Goal: Task Accomplishment & Management: Use online tool/utility

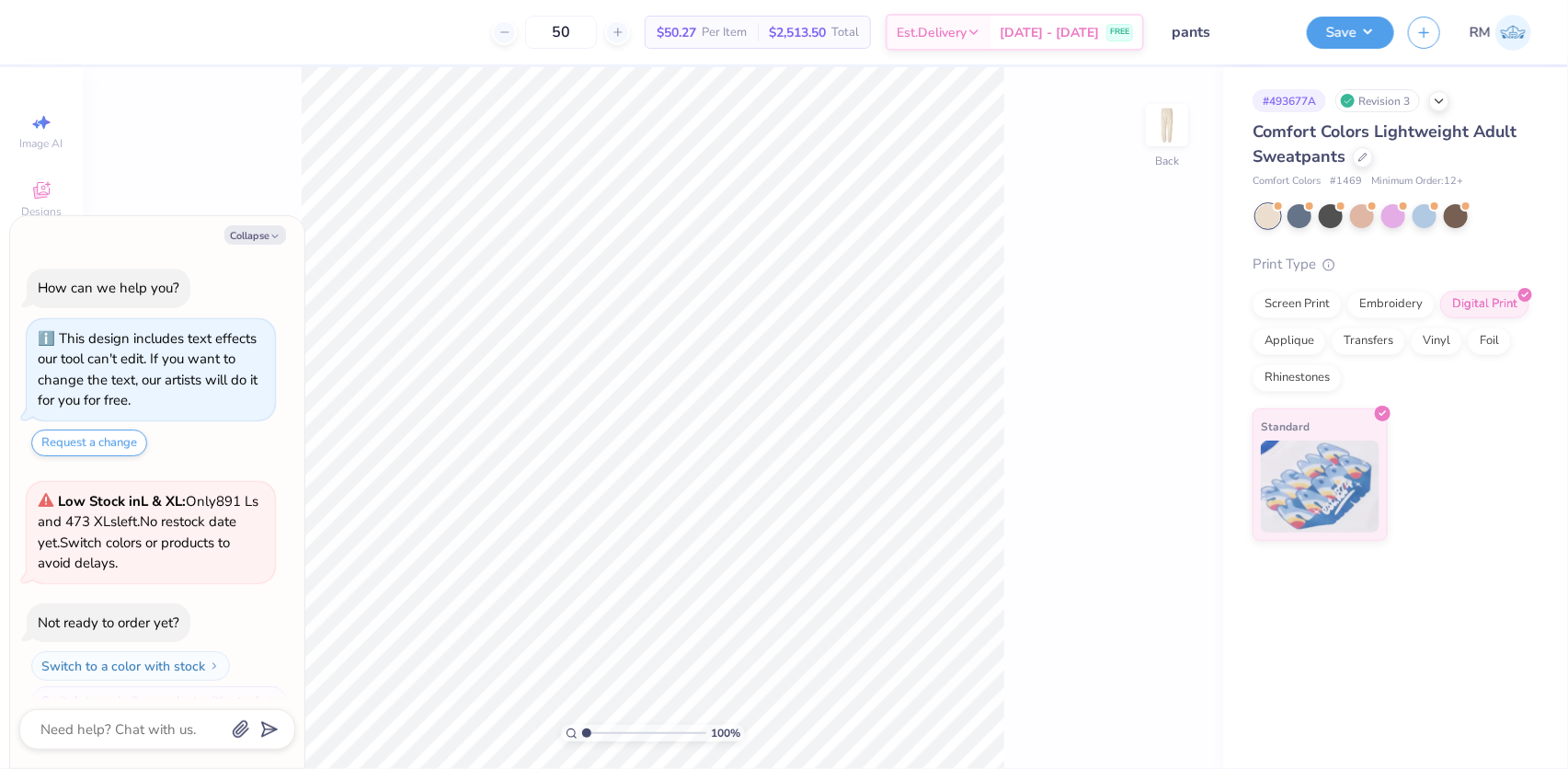
scroll to position [29, 0]
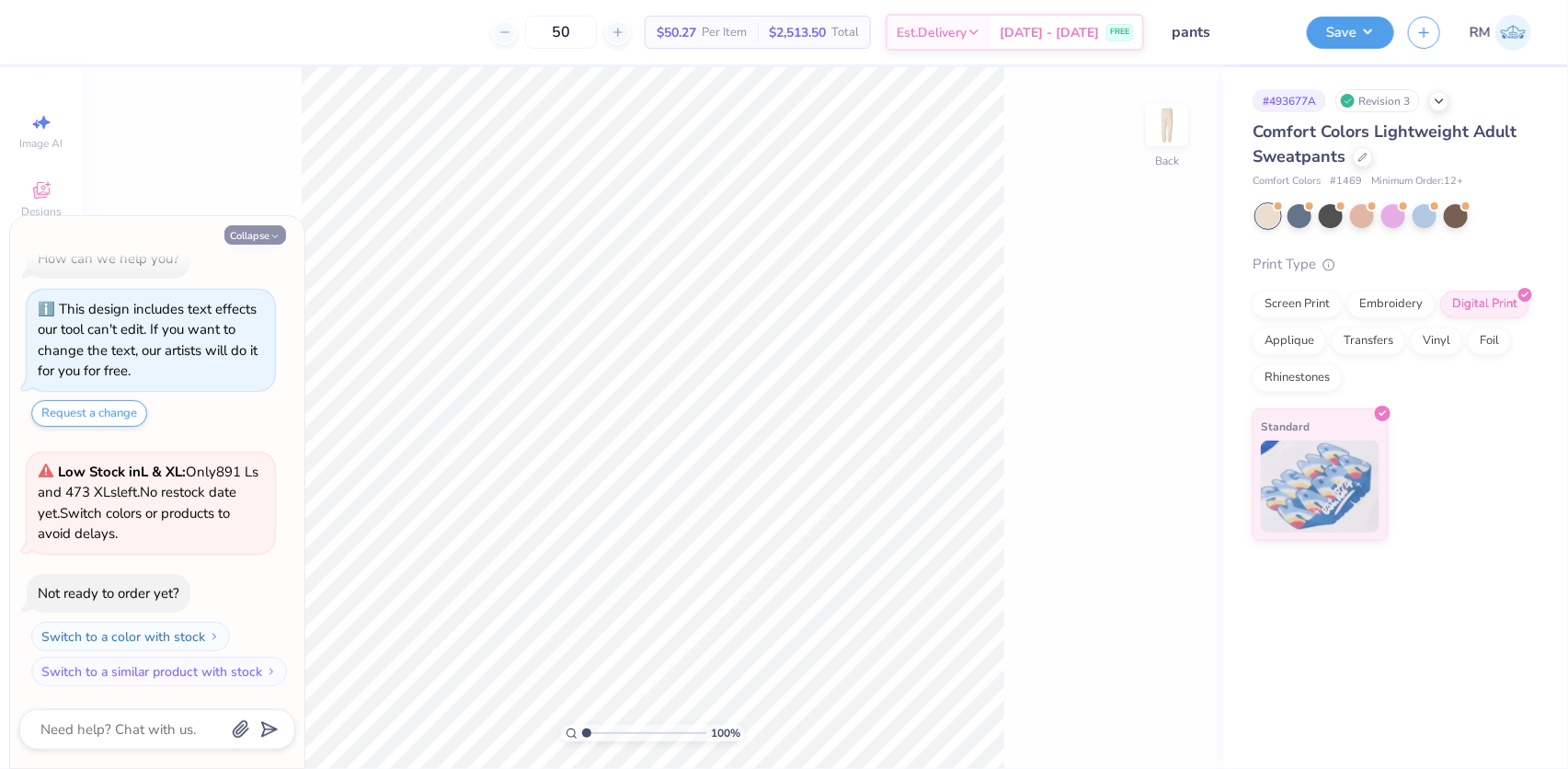
click at [254, 234] on button "Collapse" at bounding box center [255, 235] width 62 height 20
type textarea "x"
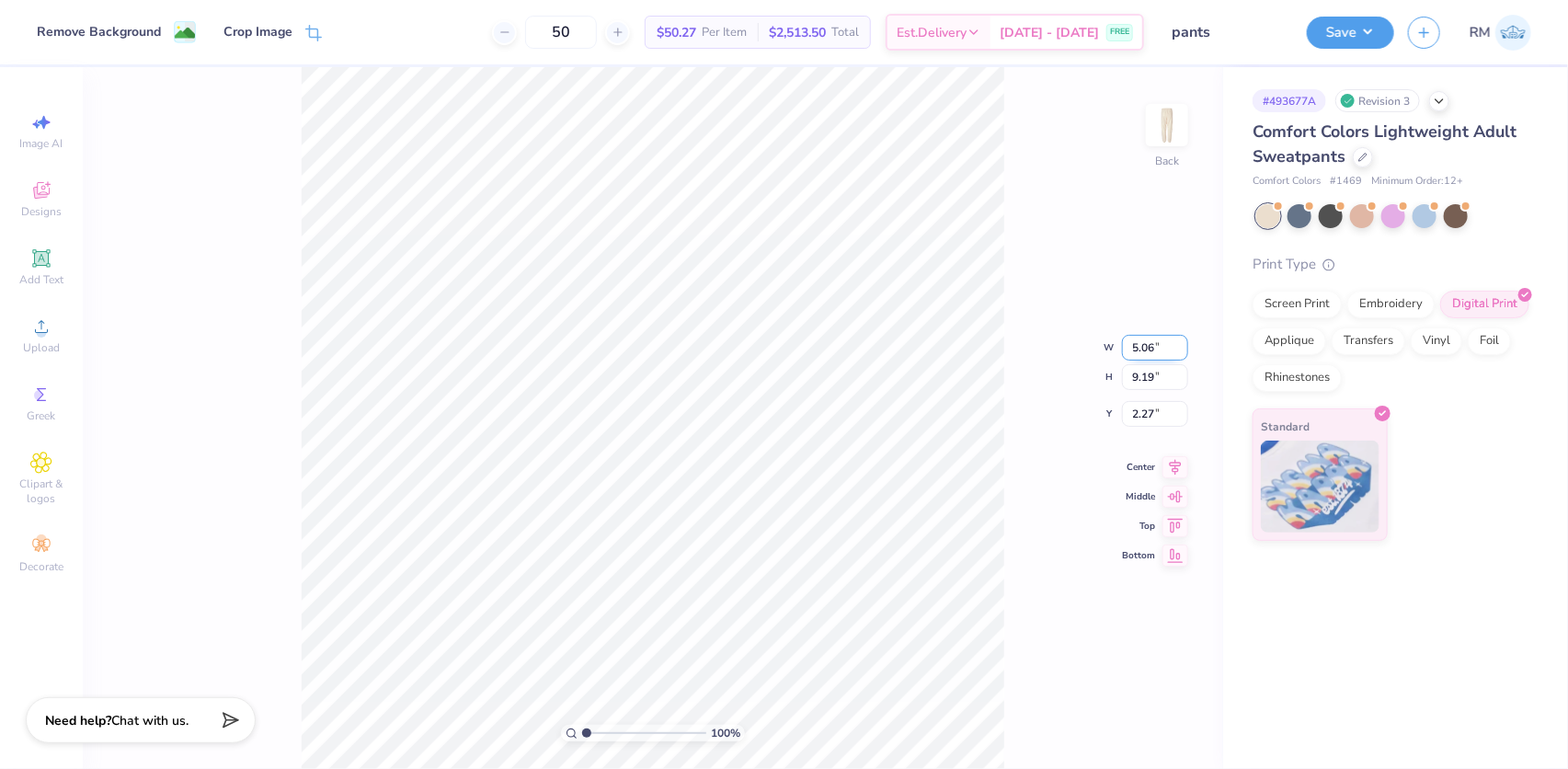
click at [1140, 341] on input "5.06" at bounding box center [1154, 348] width 66 height 26
type input "6.99"
type input "12.70"
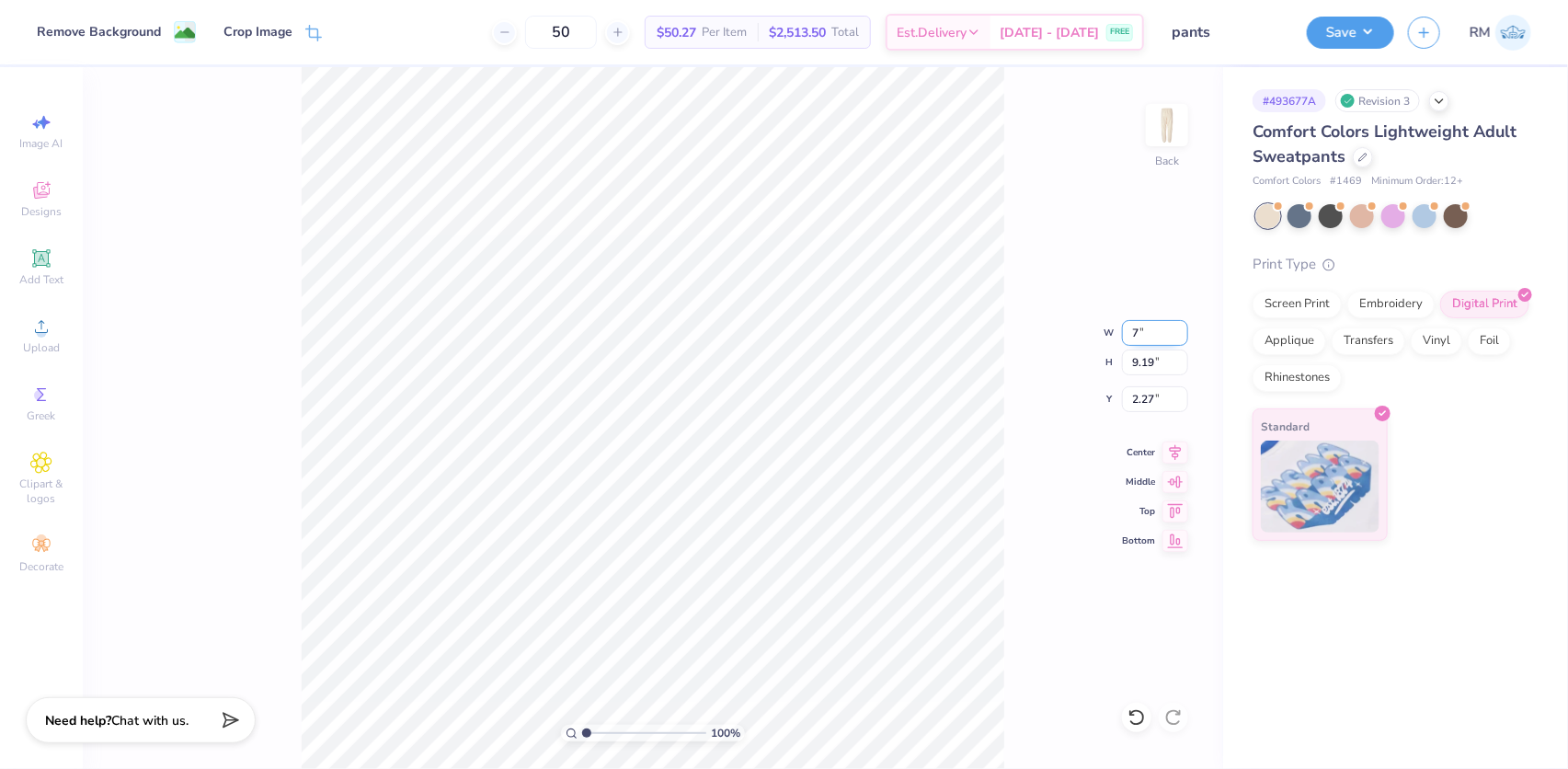
type input "0.52"
click at [1139, 336] on input "6.99" at bounding box center [1154, 333] width 66 height 26
type input "6.00"
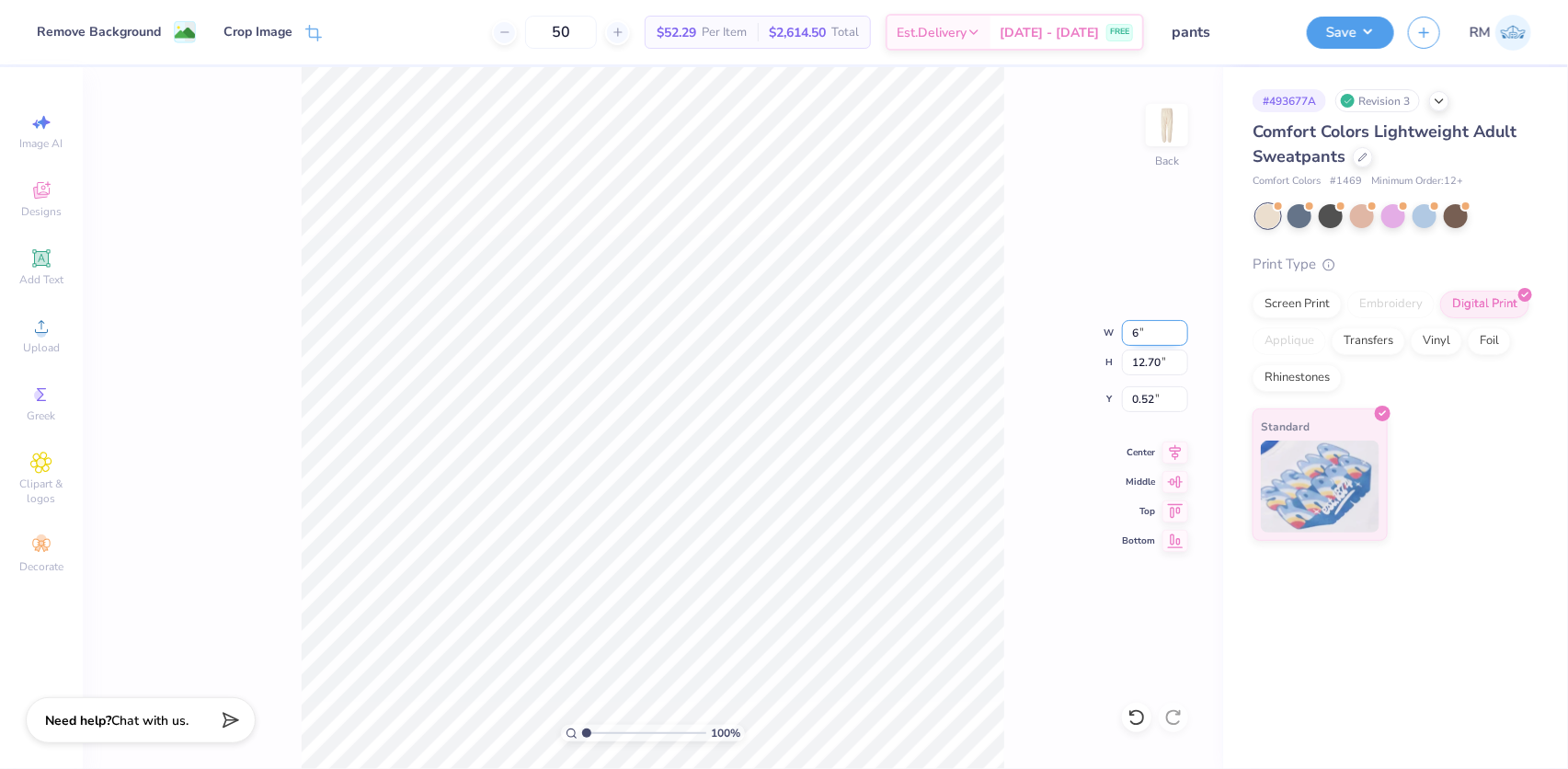
type input "10.90"
click at [1134, 398] on input "1.42" at bounding box center [1154, 399] width 66 height 26
type input "4.00"
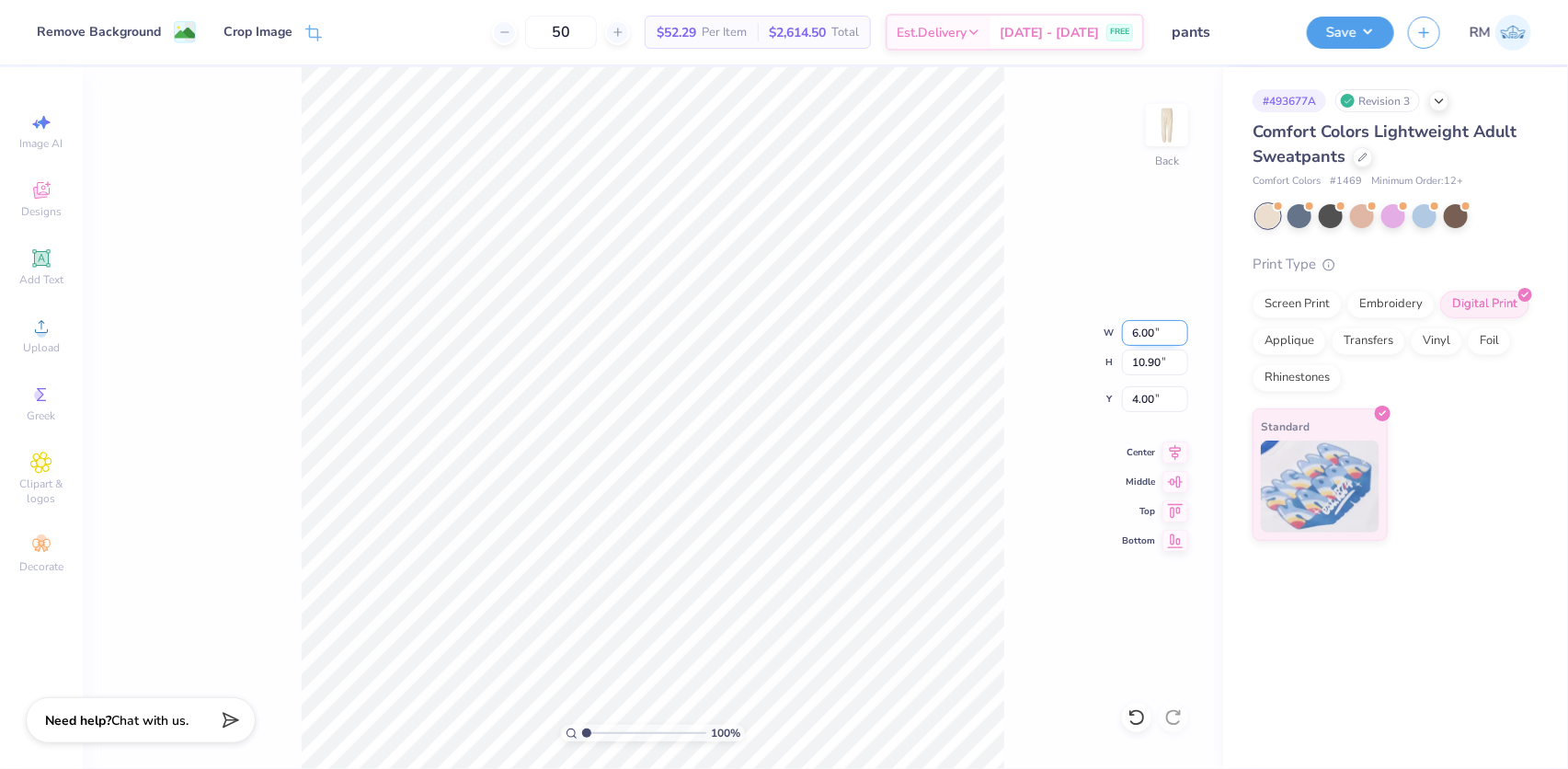
click at [1134, 331] on input "6.00" at bounding box center [1154, 333] width 66 height 26
click at [1147, 331] on input "6.00" at bounding box center [1154, 333] width 66 height 26
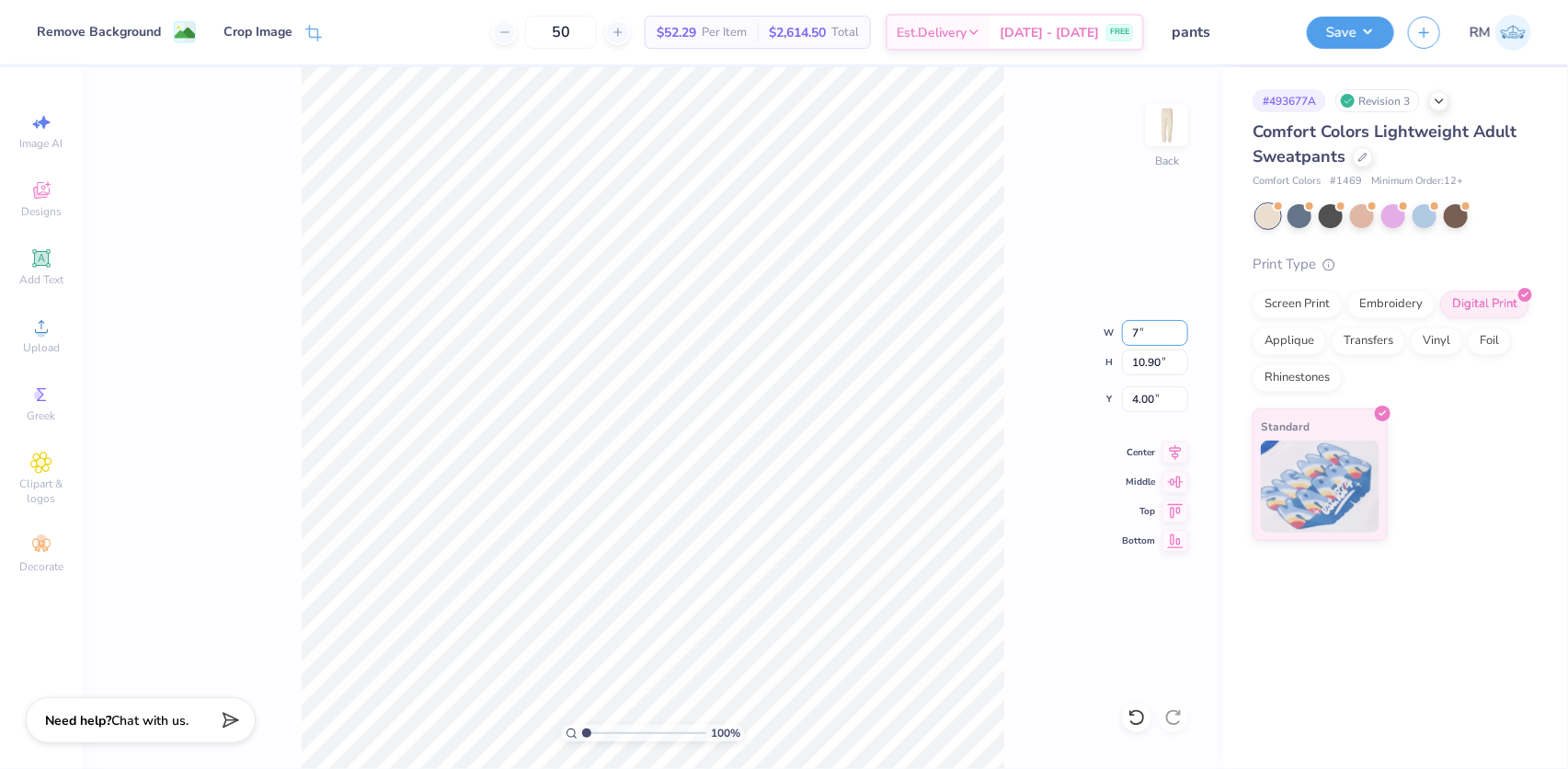
type input "6.99"
type input "12.70"
type input "3.10"
click at [1150, 330] on input "6.99" at bounding box center [1154, 333] width 66 height 26
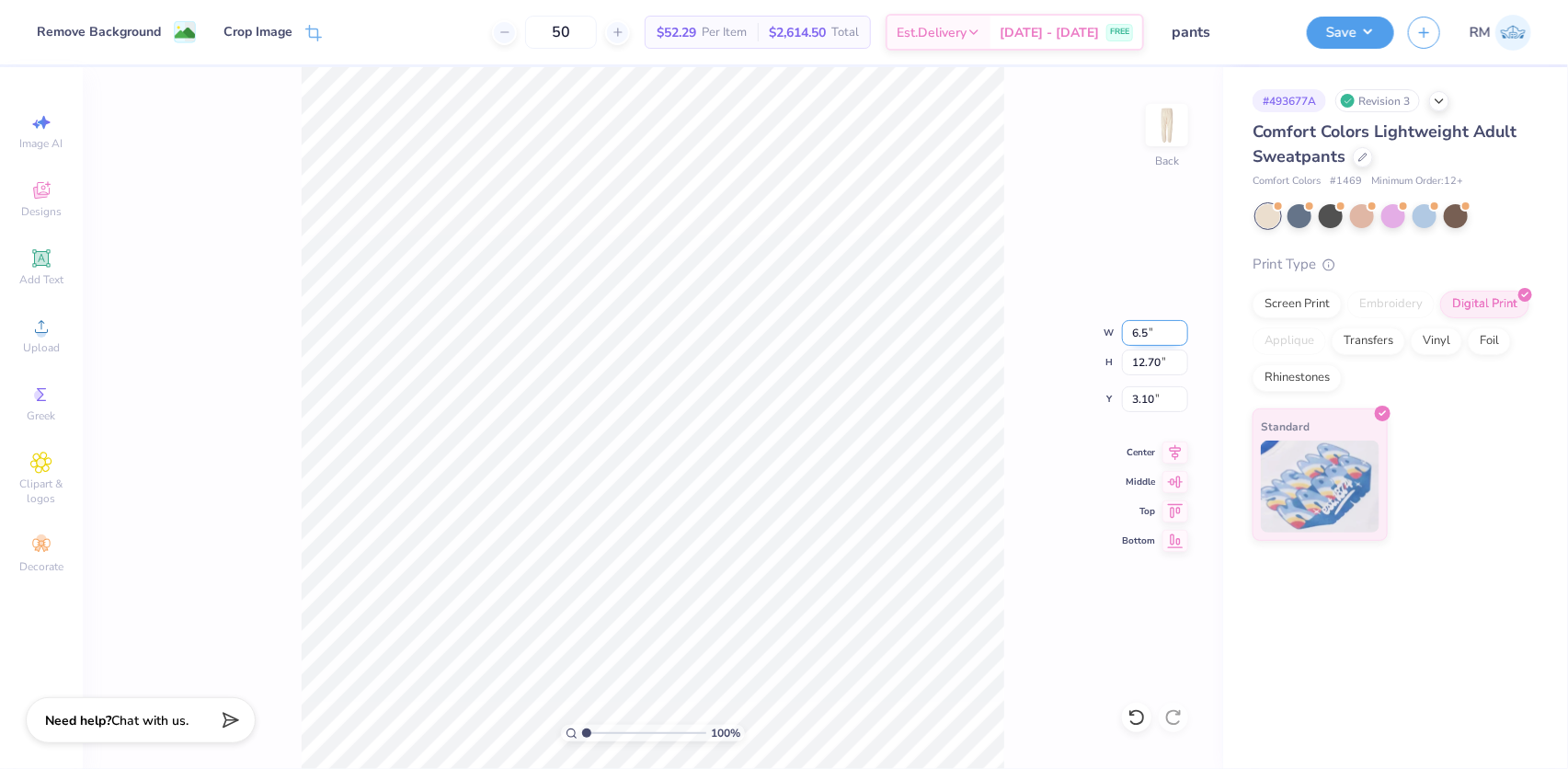
type input "6.50"
type input "11.81"
click at [1140, 397] on input "3.55" at bounding box center [1154, 399] width 66 height 26
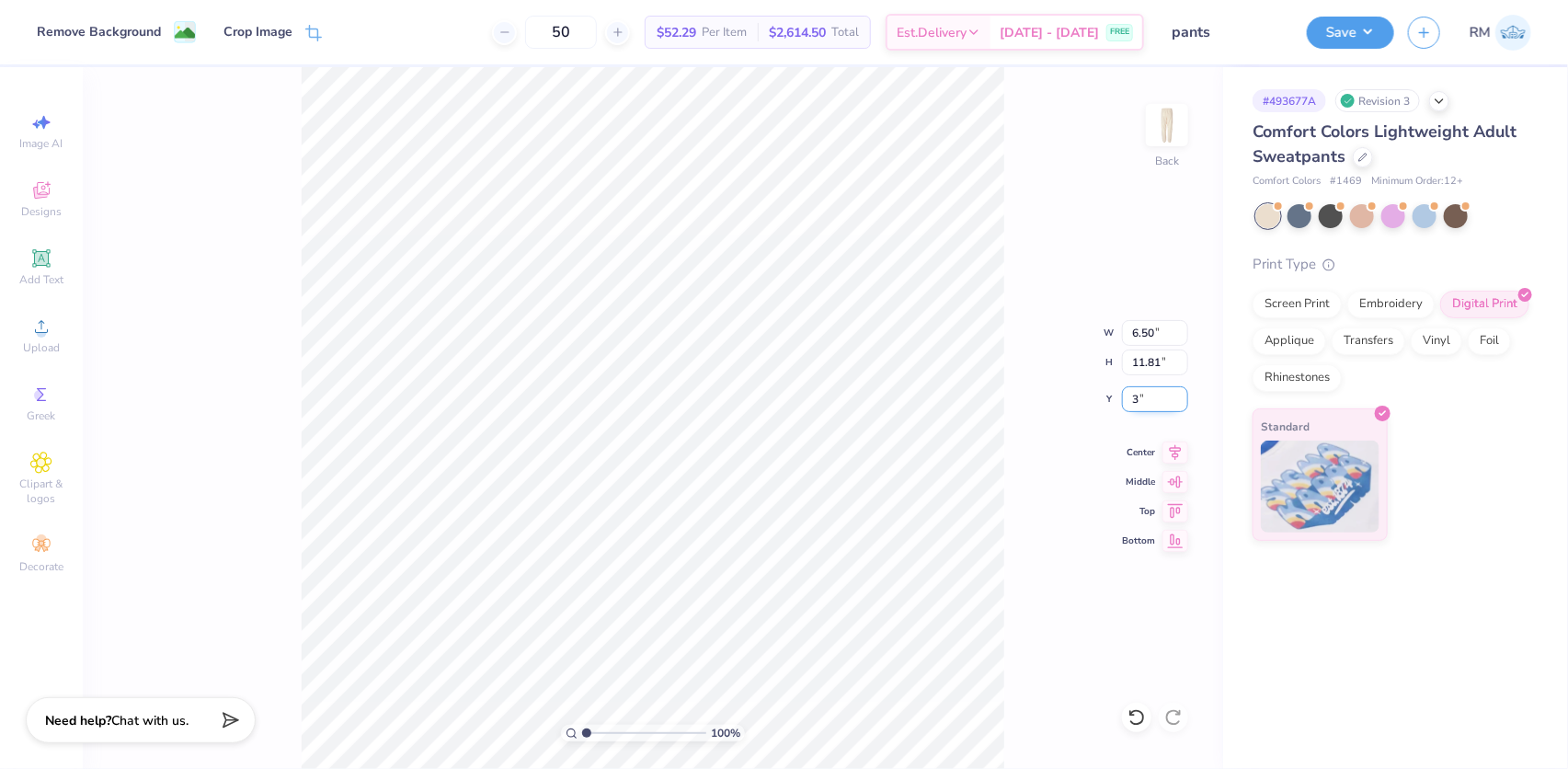
type input "3.00"
type input "1.2"
click at [588, 733] on input "range" at bounding box center [644, 733] width 124 height 17
click at [1139, 321] on input "6.50" at bounding box center [1154, 333] width 66 height 26
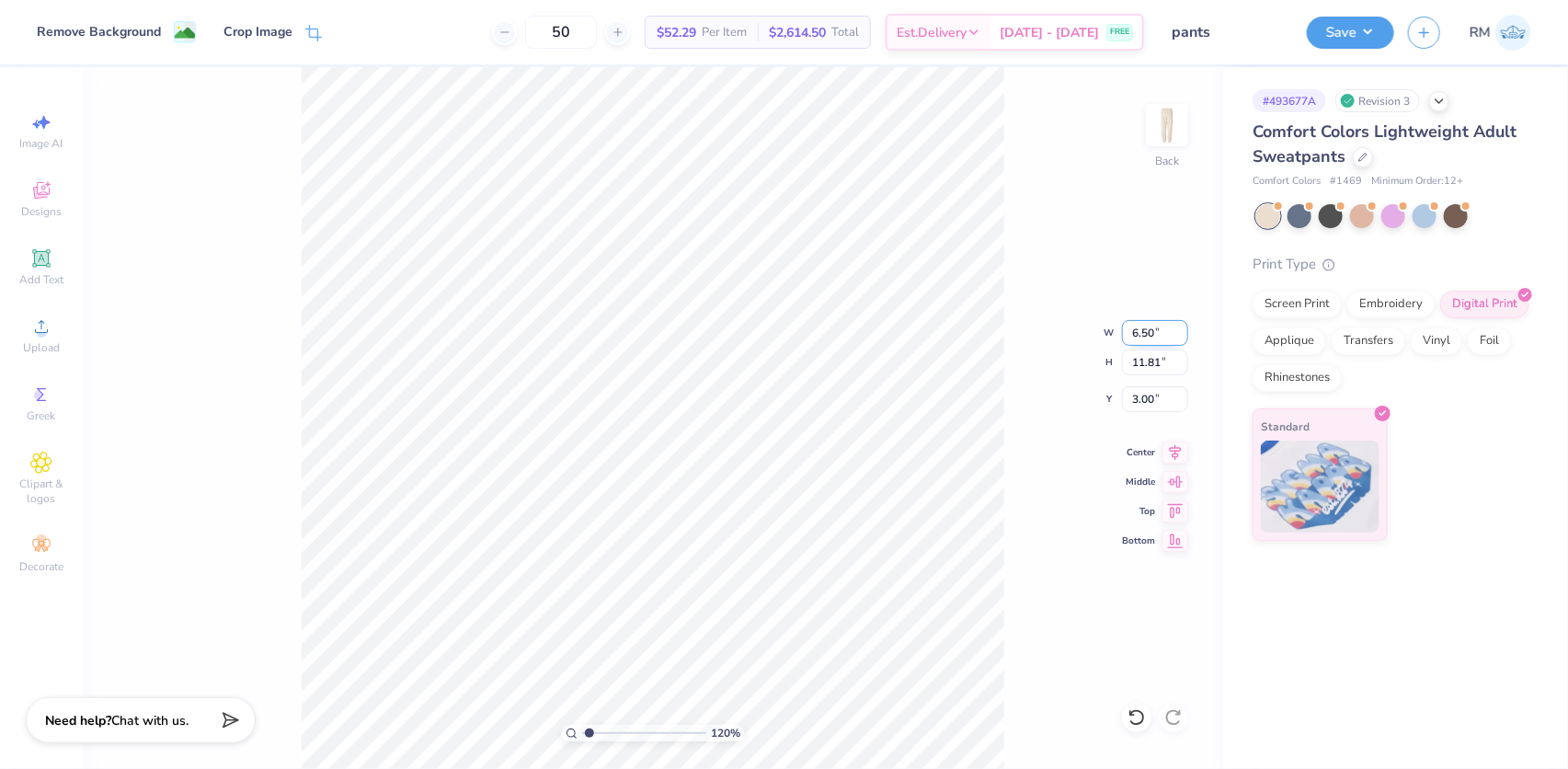
click at [1139, 321] on input "6.50" at bounding box center [1154, 333] width 66 height 26
type input "5.00"
type input "9.08"
type input "4.36"
click at [1136, 401] on input "4.36" at bounding box center [1154, 399] width 66 height 26
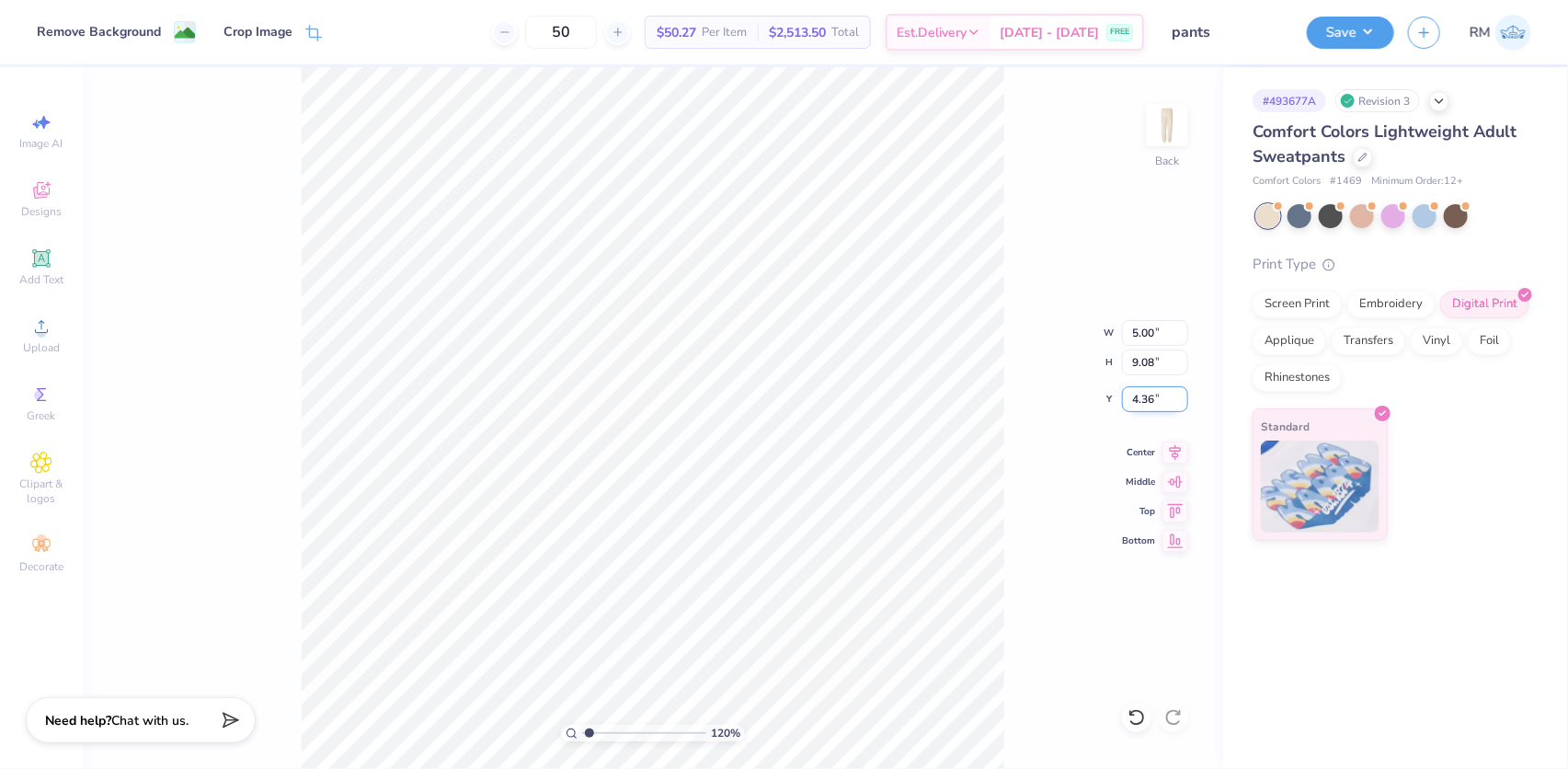
click at [1136, 401] on input "4.36" at bounding box center [1154, 399] width 66 height 26
type input "3.00"
click at [1136, 338] on input "5.00" at bounding box center [1154, 333] width 66 height 26
type input "4.00"
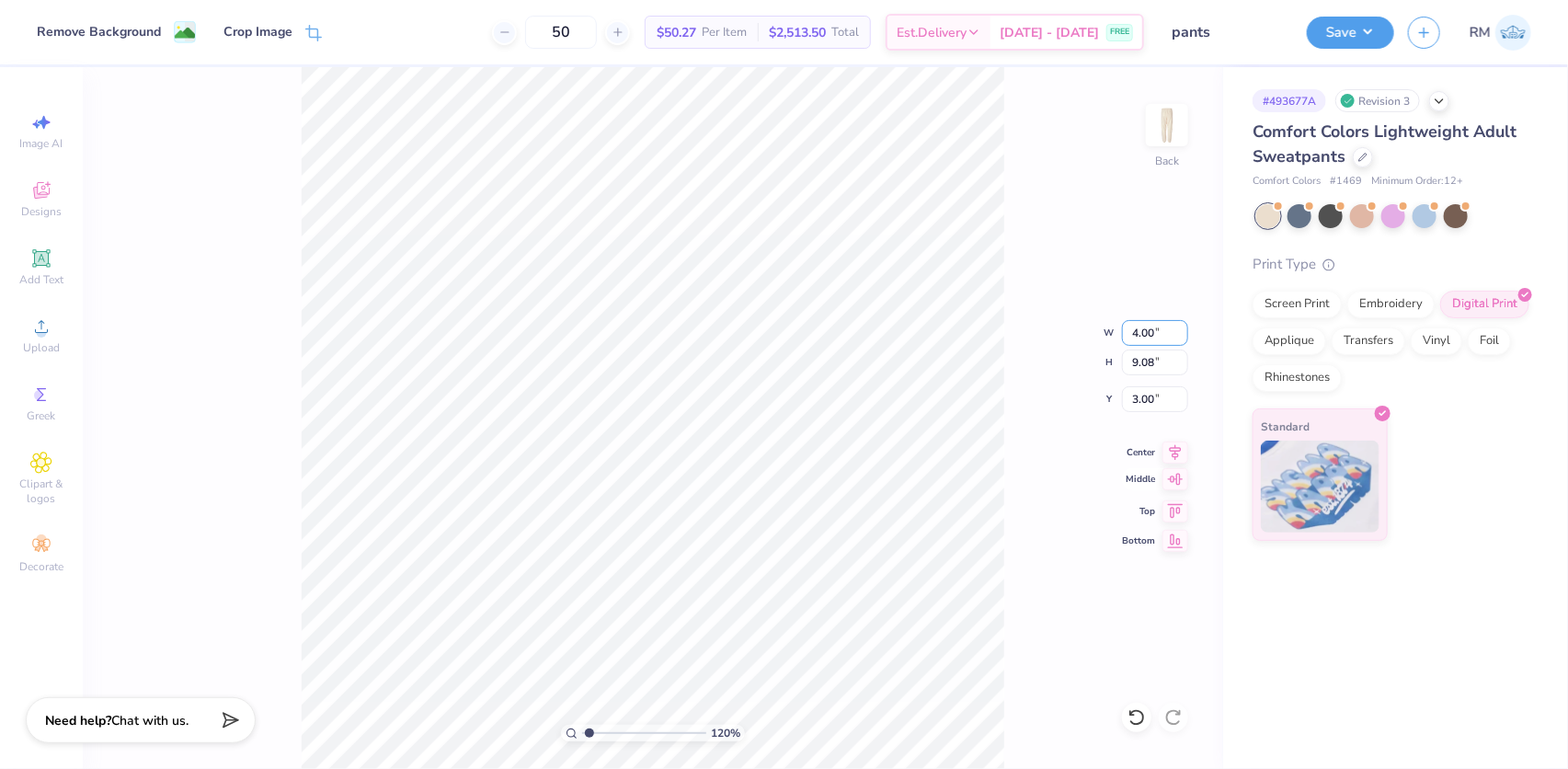
type input "7.27"
click at [1138, 395] on input "3.91" at bounding box center [1154, 399] width 66 height 26
type input "3.00"
click at [1140, 337] on input "4.00" at bounding box center [1154, 333] width 66 height 26
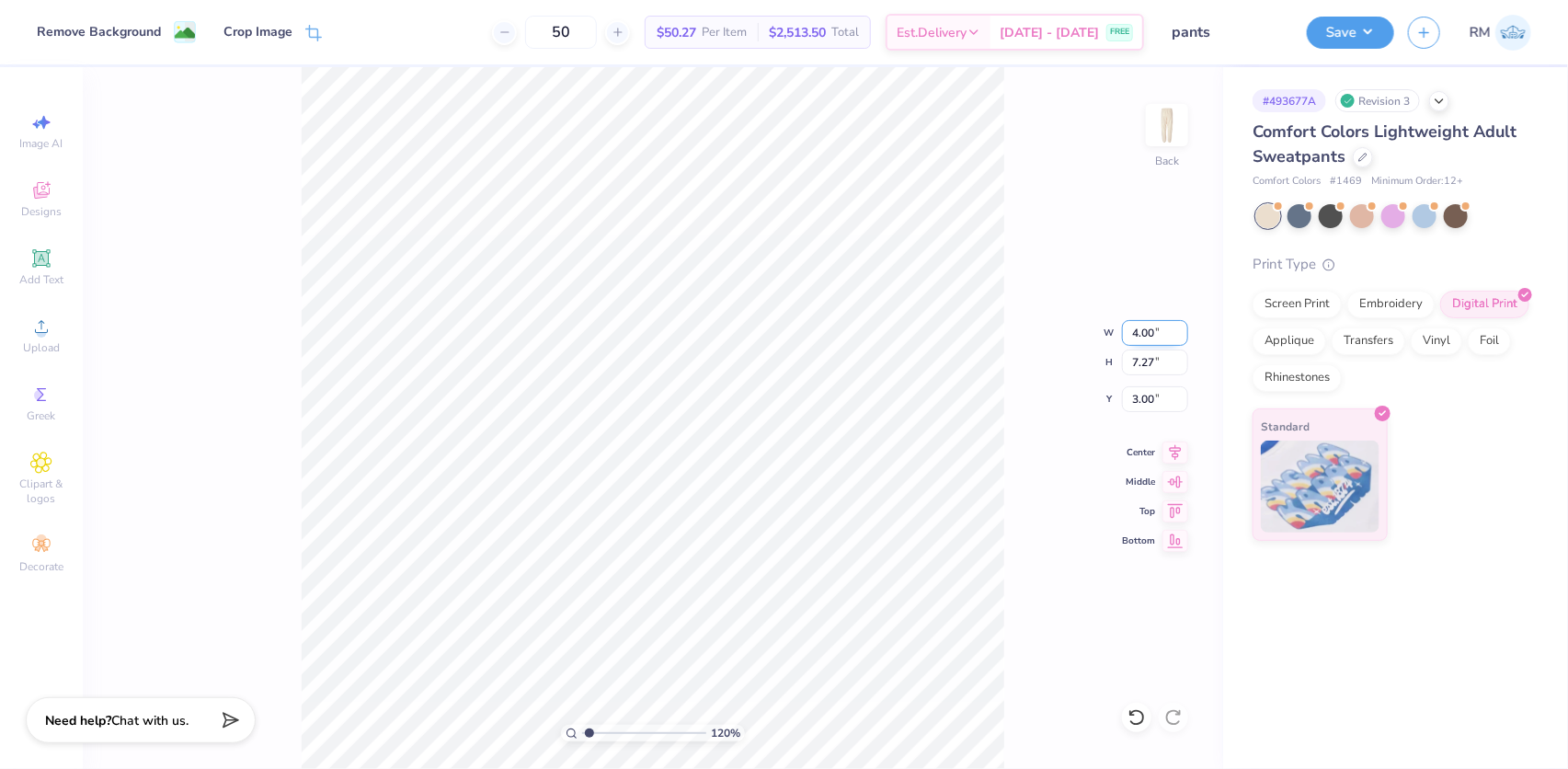
click at [1140, 337] on input "4.00" at bounding box center [1154, 333] width 66 height 26
type input "5.00"
type input "9.08"
click at [1129, 392] on input "2.09" at bounding box center [1154, 399] width 66 height 26
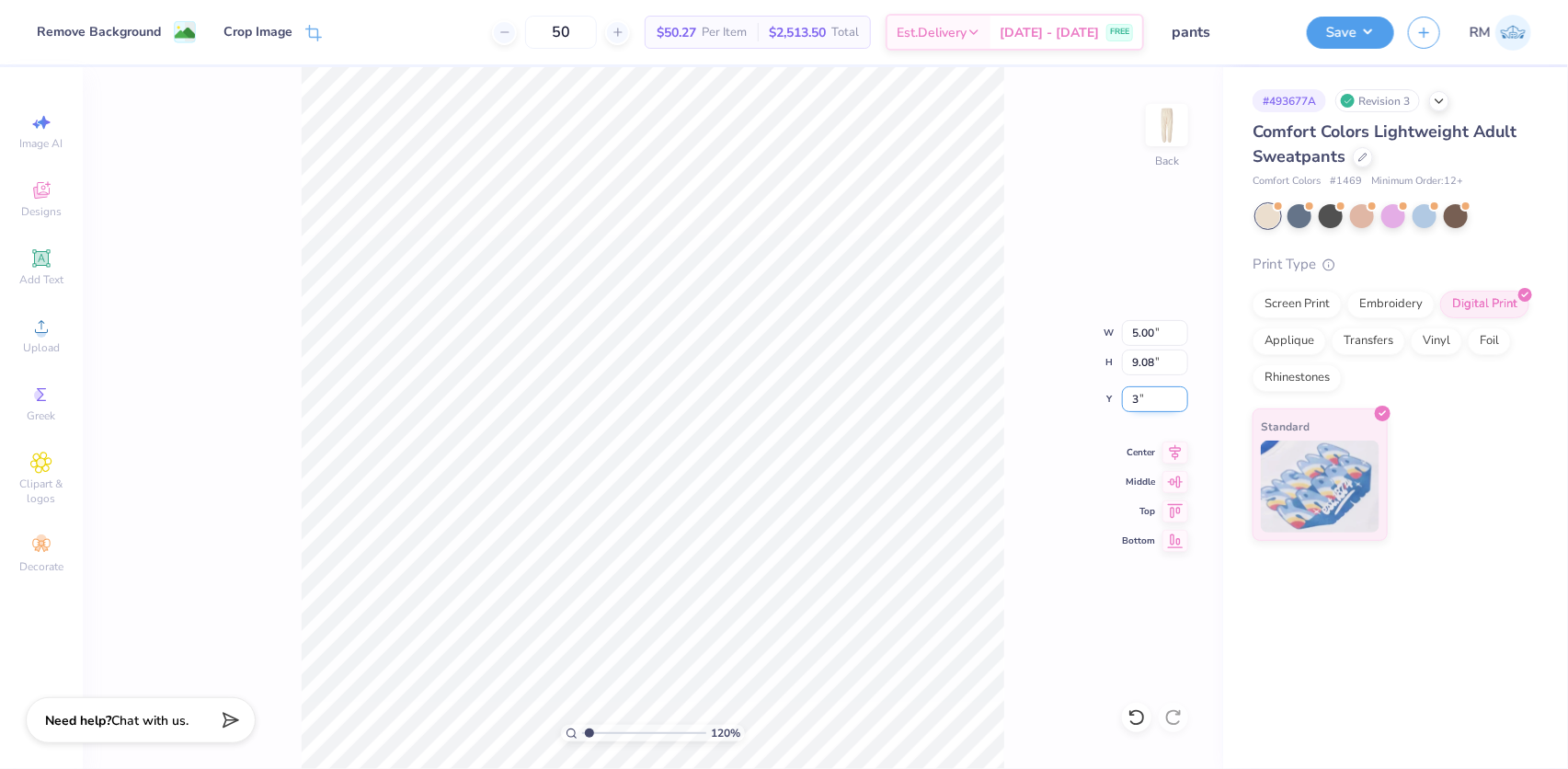
type input "3.00"
click at [1152, 326] on input "5.00" at bounding box center [1154, 333] width 66 height 26
type input "4.00"
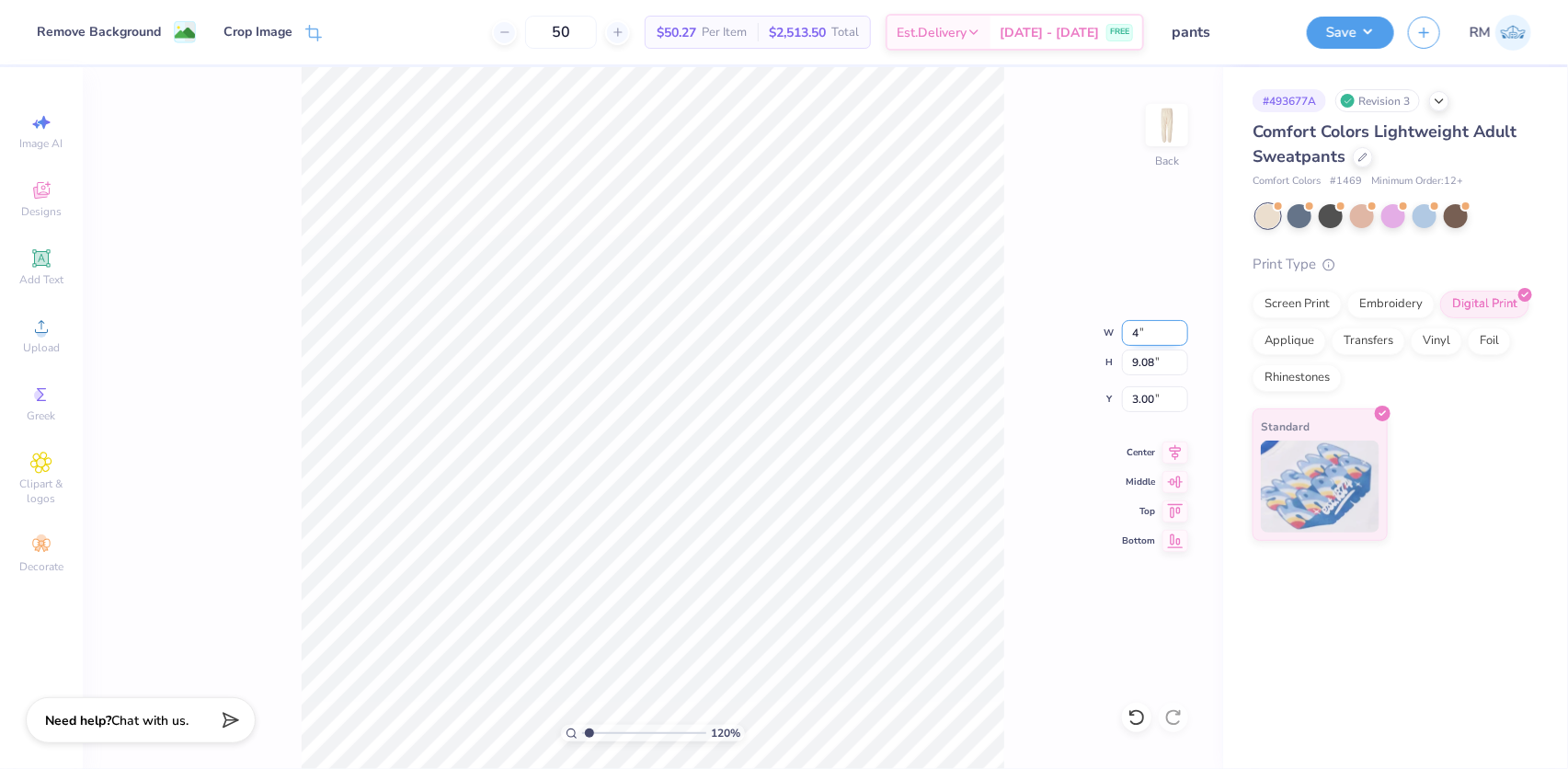
type input "7.27"
type input "3.91"
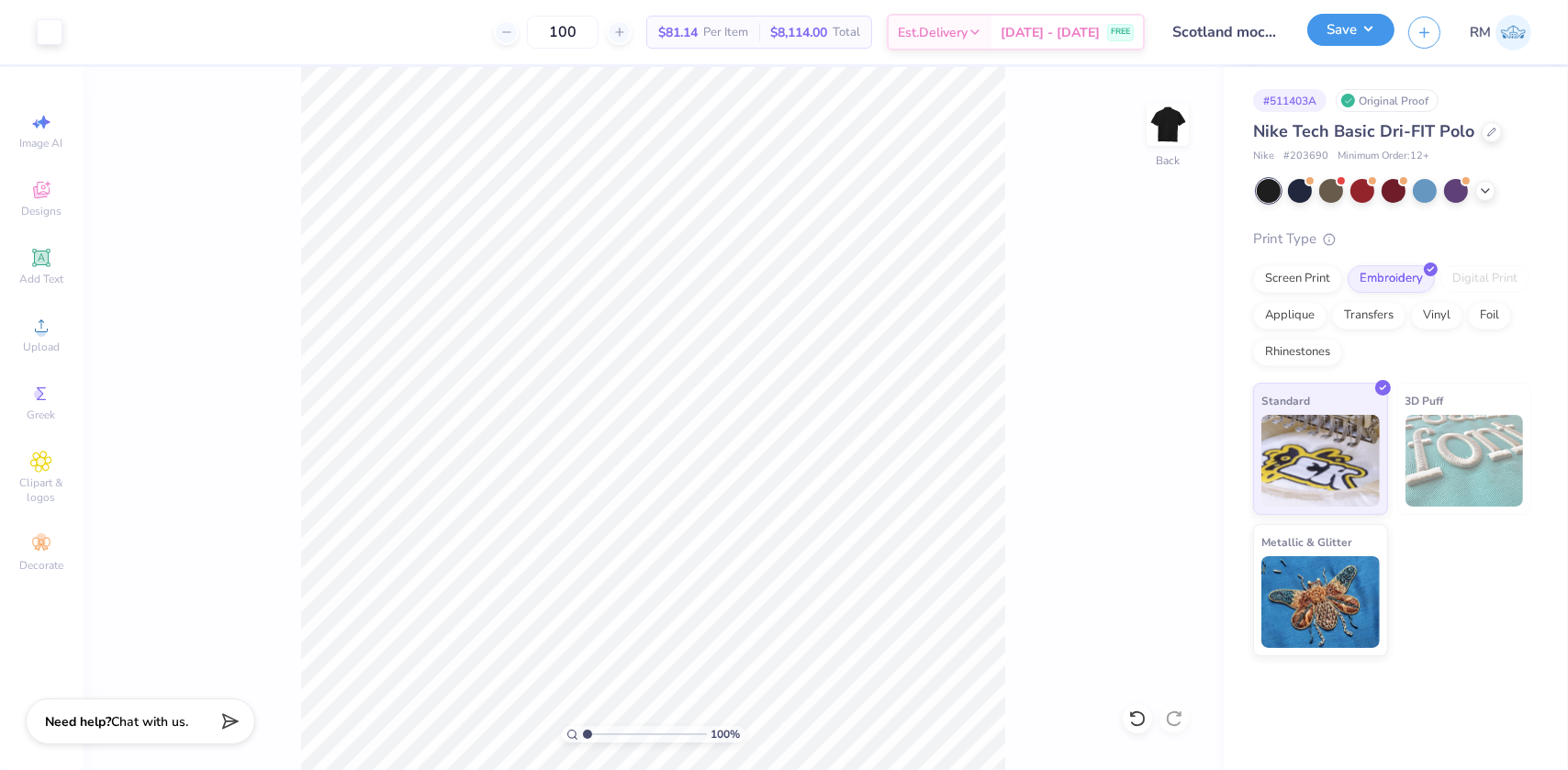
click at [1391, 32] on button "Save" at bounding box center [1350, 30] width 87 height 32
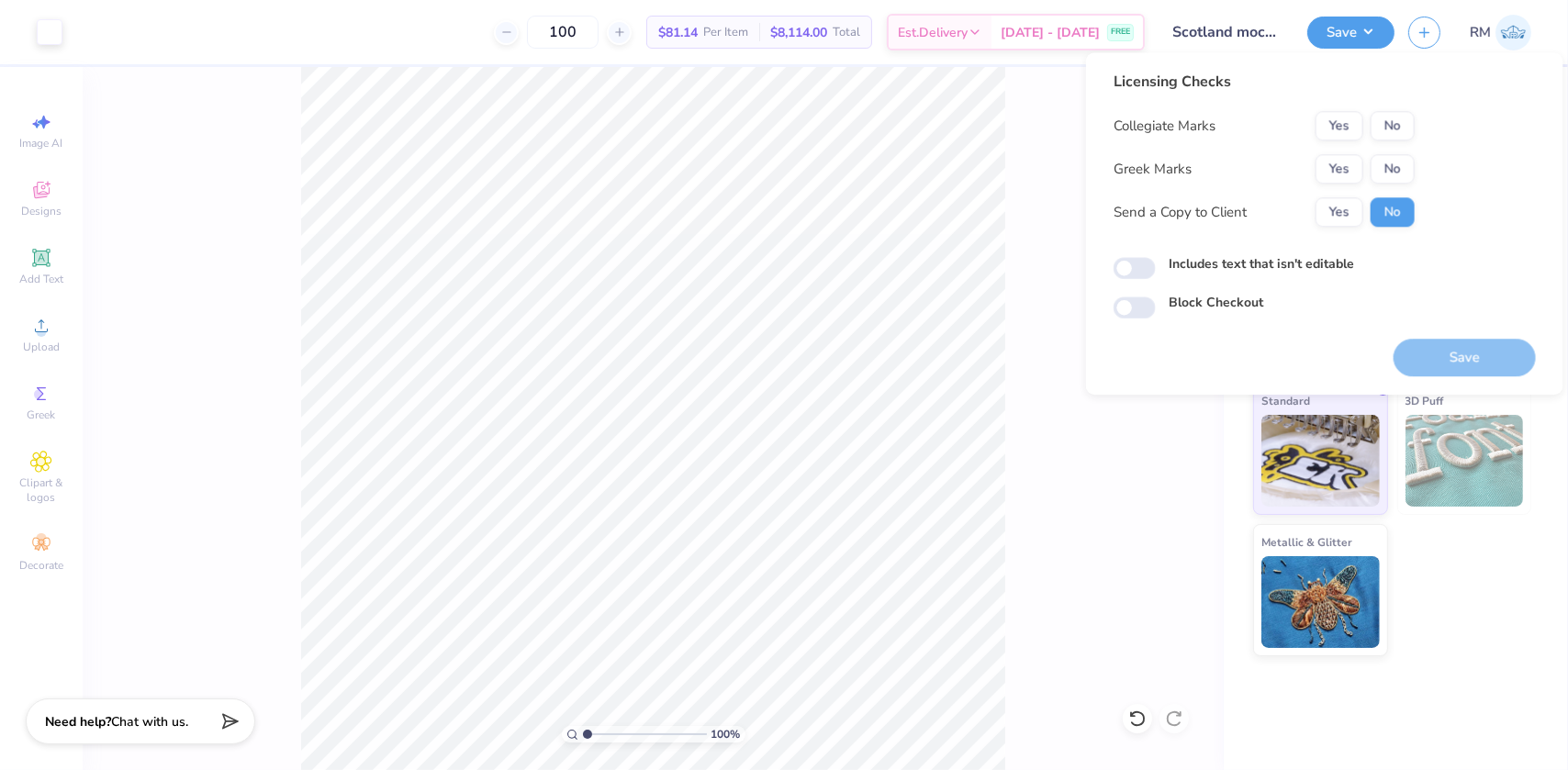
click at [1380, 147] on div "Collegiate Marks Yes No Greek Marks Yes No Send a Copy to Client Yes No" at bounding box center [1264, 169] width 301 height 116
click at [1380, 132] on button "No" at bounding box center [1392, 125] width 44 height 29
click at [1382, 166] on button "No" at bounding box center [1392, 168] width 44 height 29
click at [1433, 357] on button "Save" at bounding box center [1464, 357] width 142 height 37
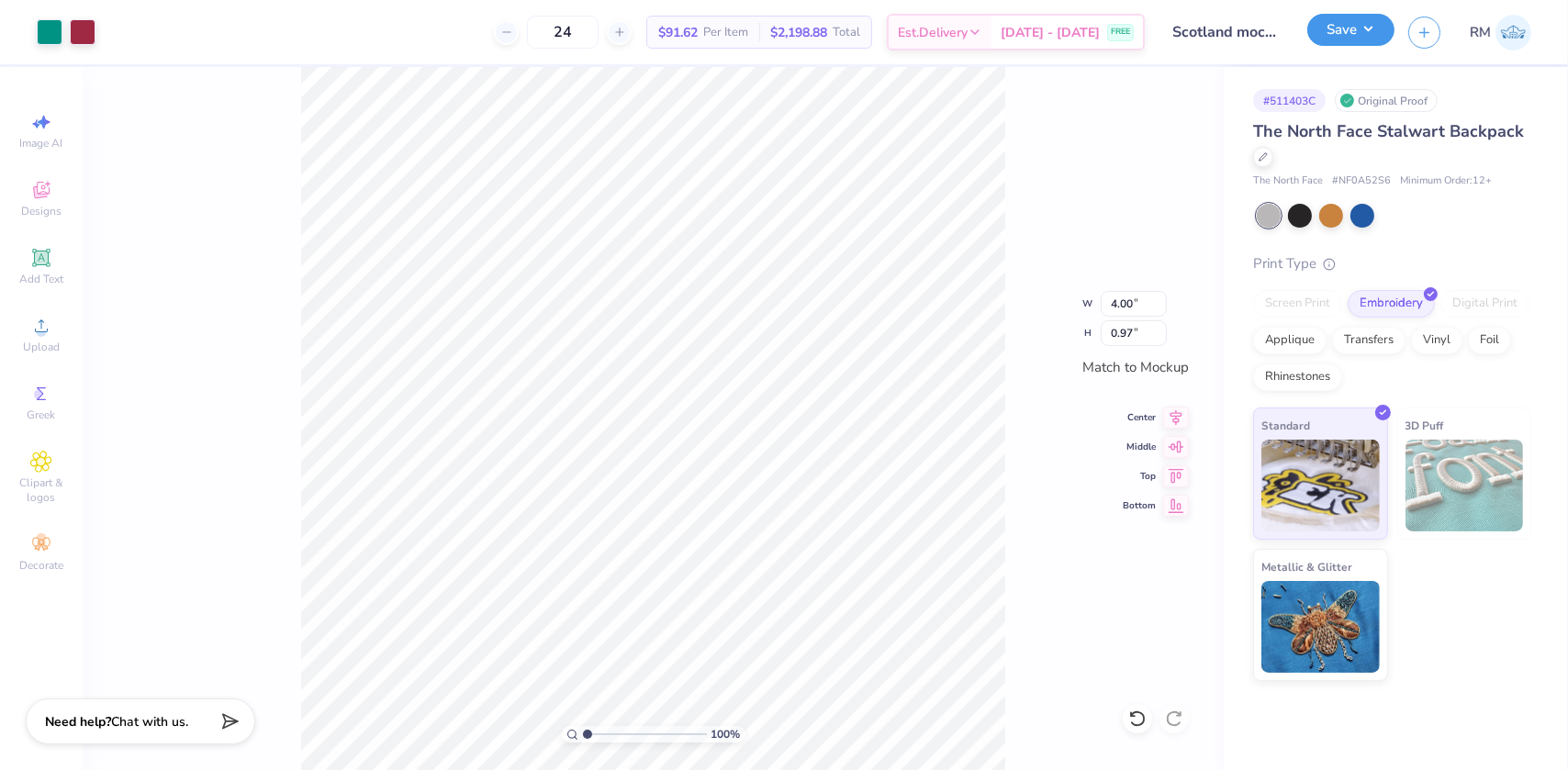
click at [1376, 19] on button "Save" at bounding box center [1350, 30] width 87 height 32
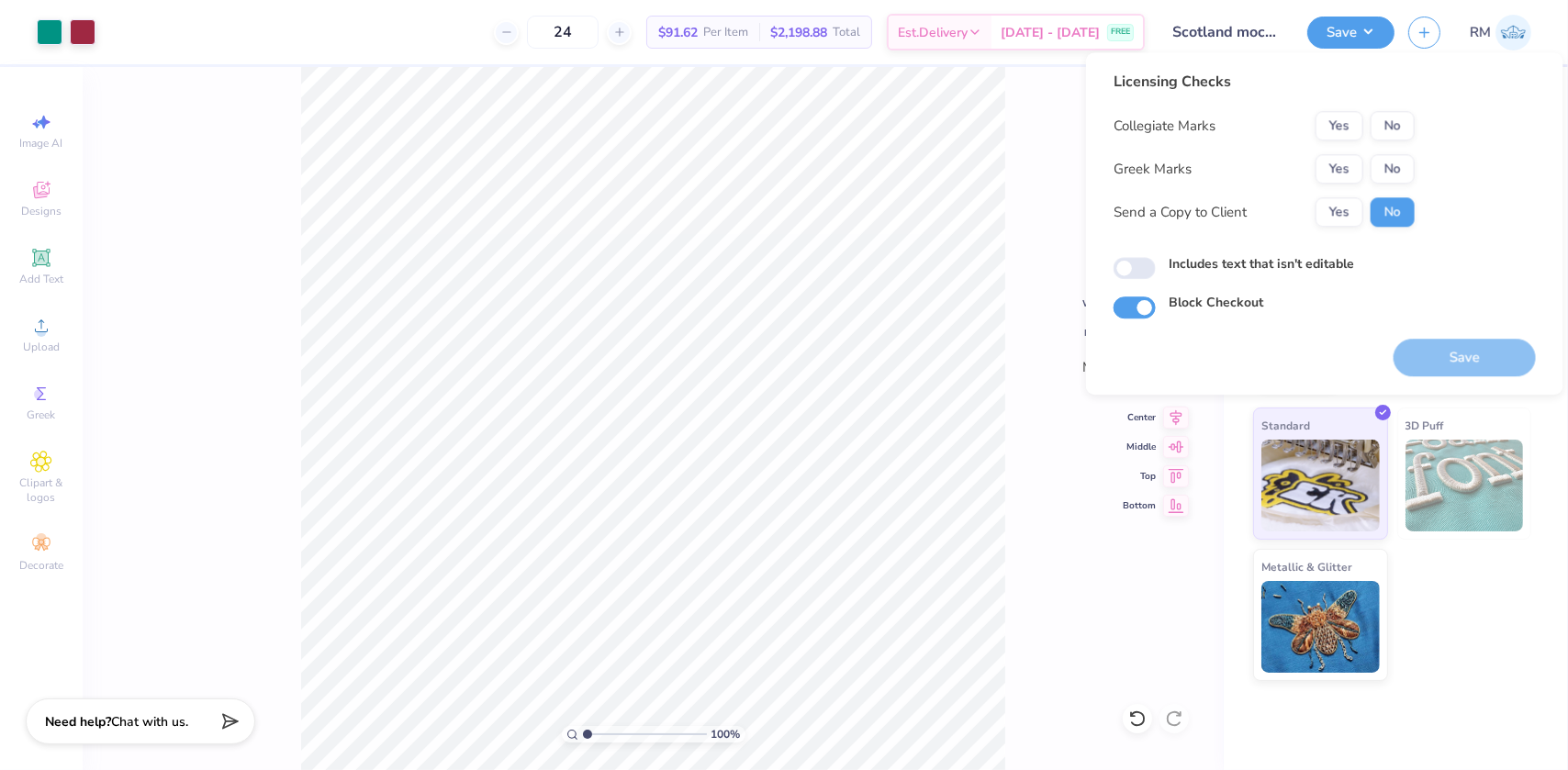
click at [1377, 141] on div "Collegiate Marks Yes No Greek Marks Yes No Send a Copy to Client Yes No" at bounding box center [1264, 169] width 301 height 116
click at [1383, 133] on button "No" at bounding box center [1392, 125] width 44 height 29
click at [1387, 161] on button "No" at bounding box center [1392, 168] width 44 height 29
click at [1456, 358] on button "Save" at bounding box center [1464, 357] width 142 height 37
